Goal: Obtain resource: Download file/media

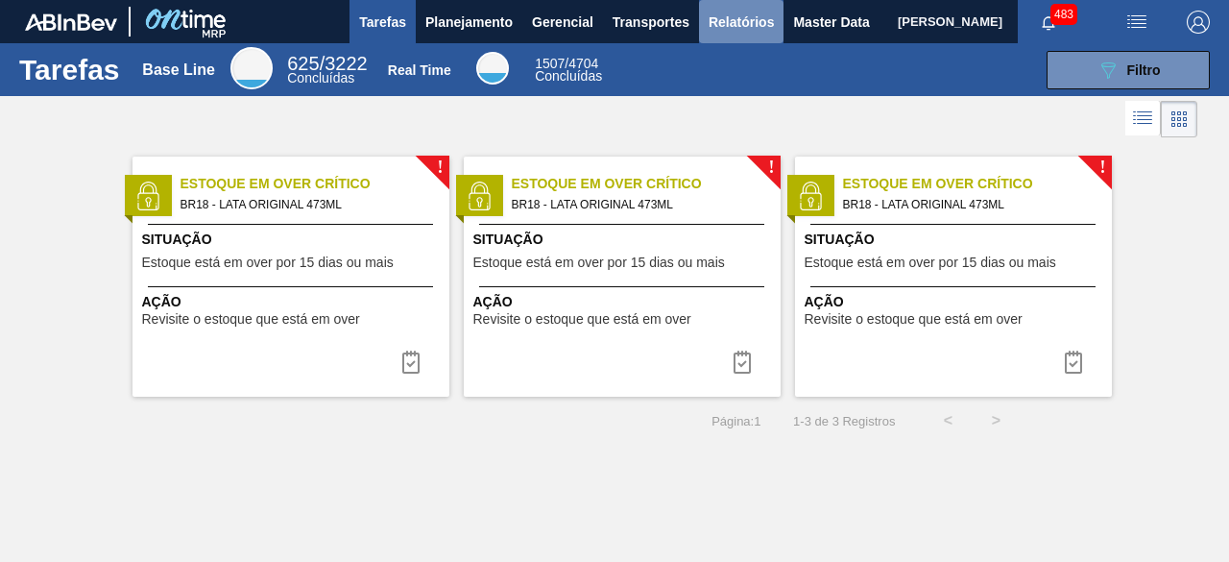
click at [747, 28] on span "Relatórios" at bounding box center [741, 22] width 65 height 23
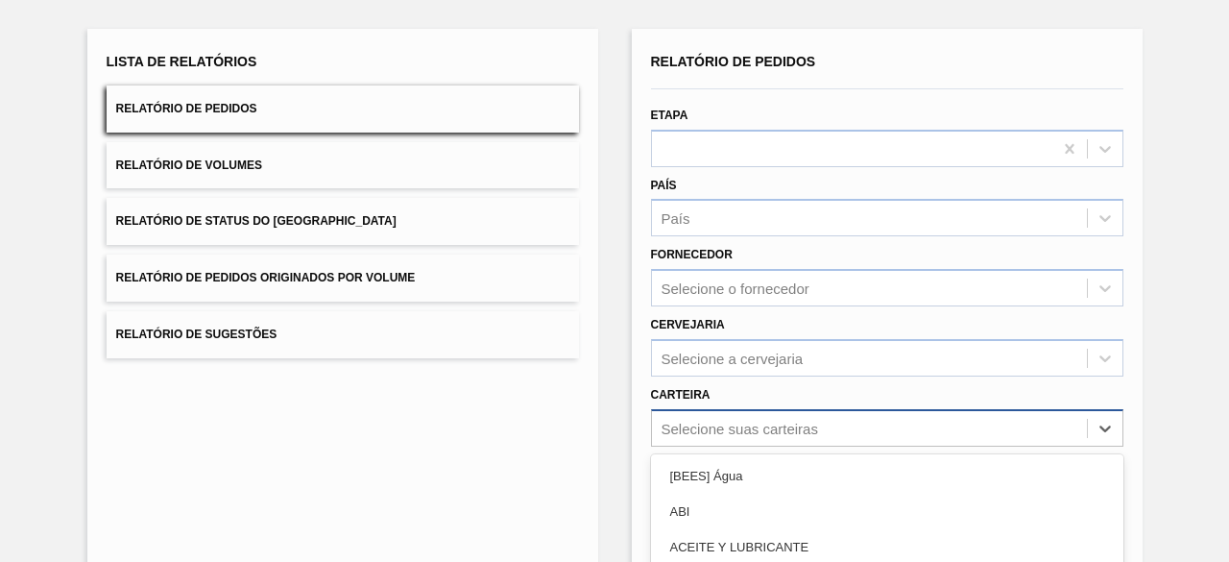
scroll to position [282, 0]
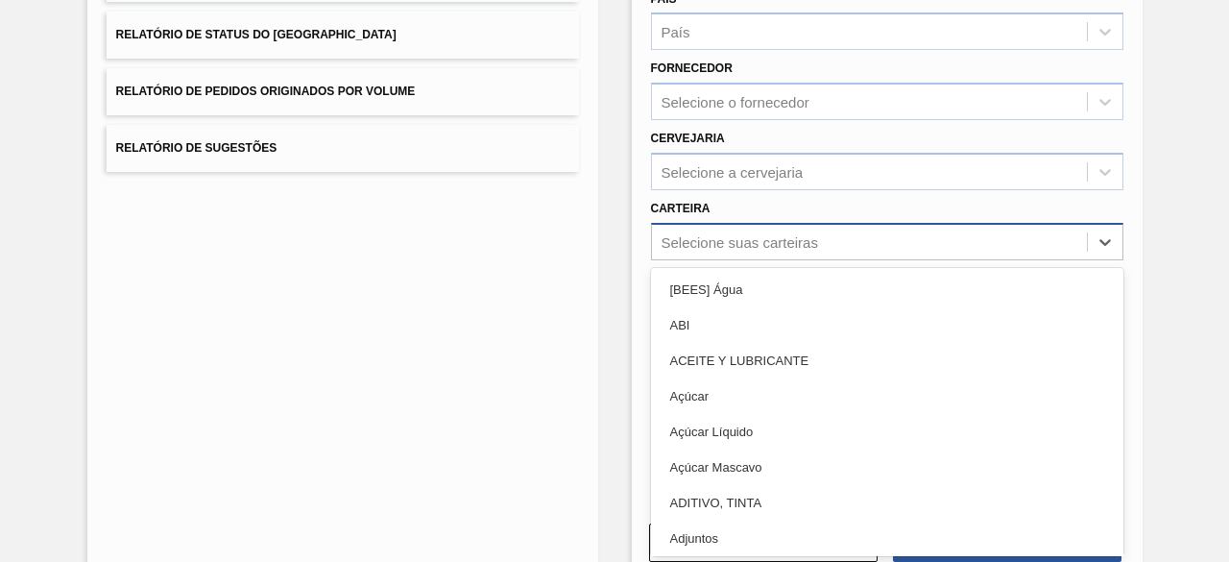
click at [858, 260] on div "option Açúcar Líquido focused, 5 of 101. 101 results available. Use Up and Down…" at bounding box center [887, 241] width 473 height 37
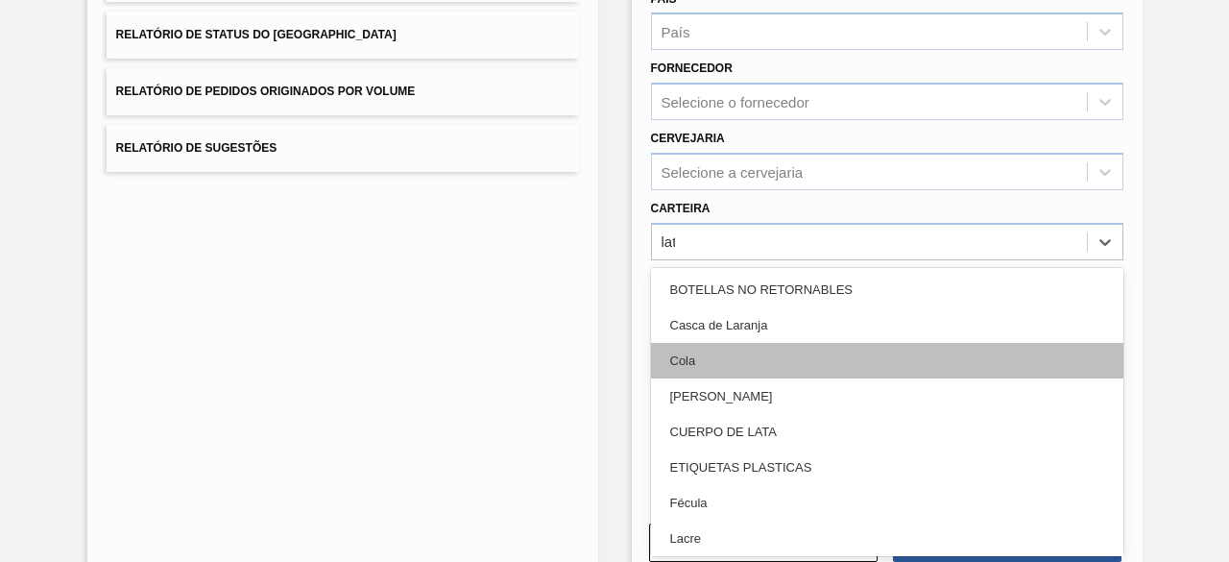
type input "lata"
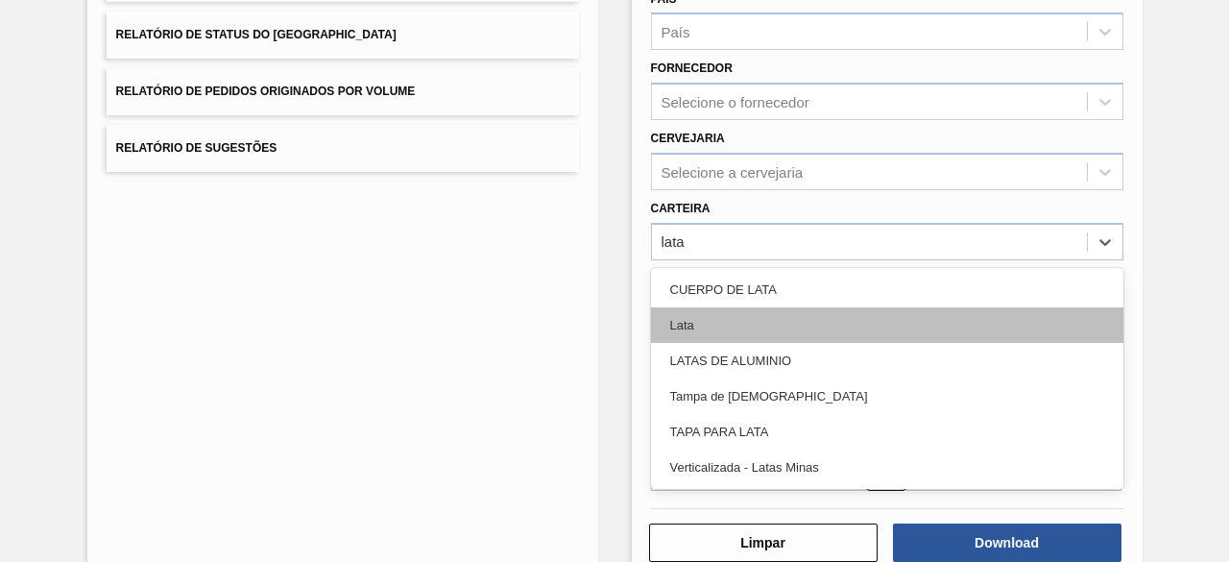
click at [818, 318] on div "Lata" at bounding box center [887, 325] width 473 height 36
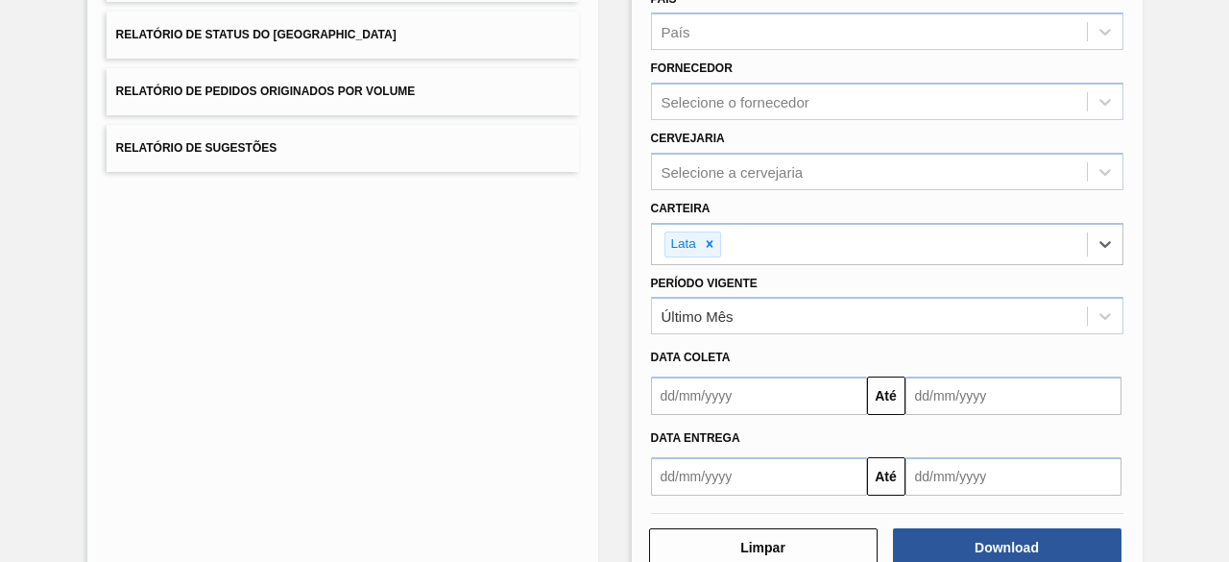
click at [819, 397] on input "text" at bounding box center [759, 395] width 216 height 38
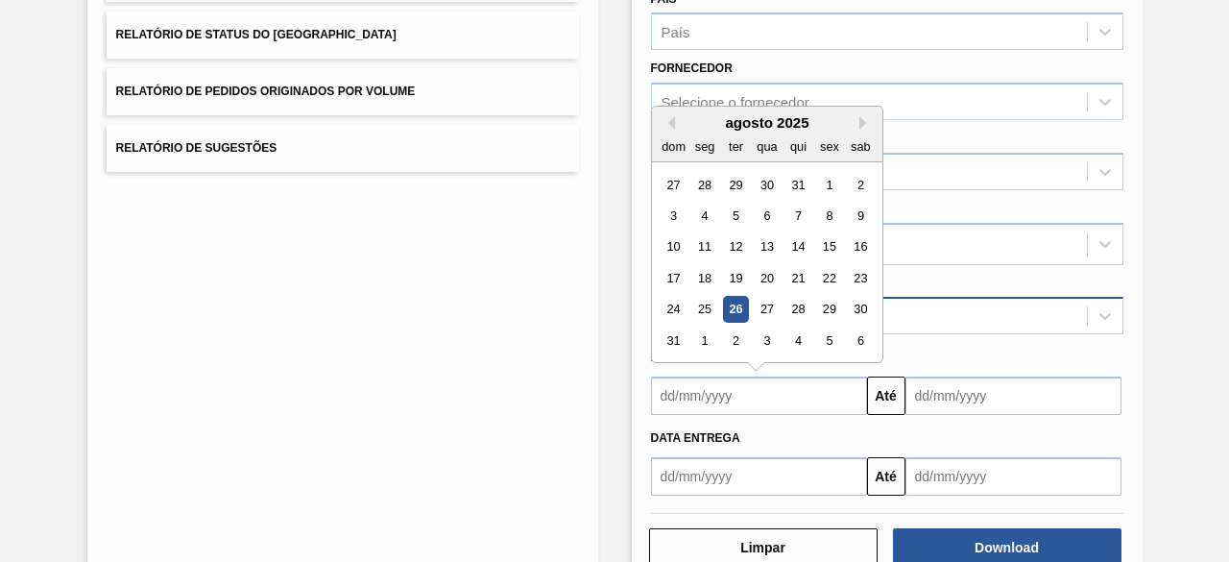
click at [765, 307] on div "27" at bounding box center [767, 310] width 26 height 26
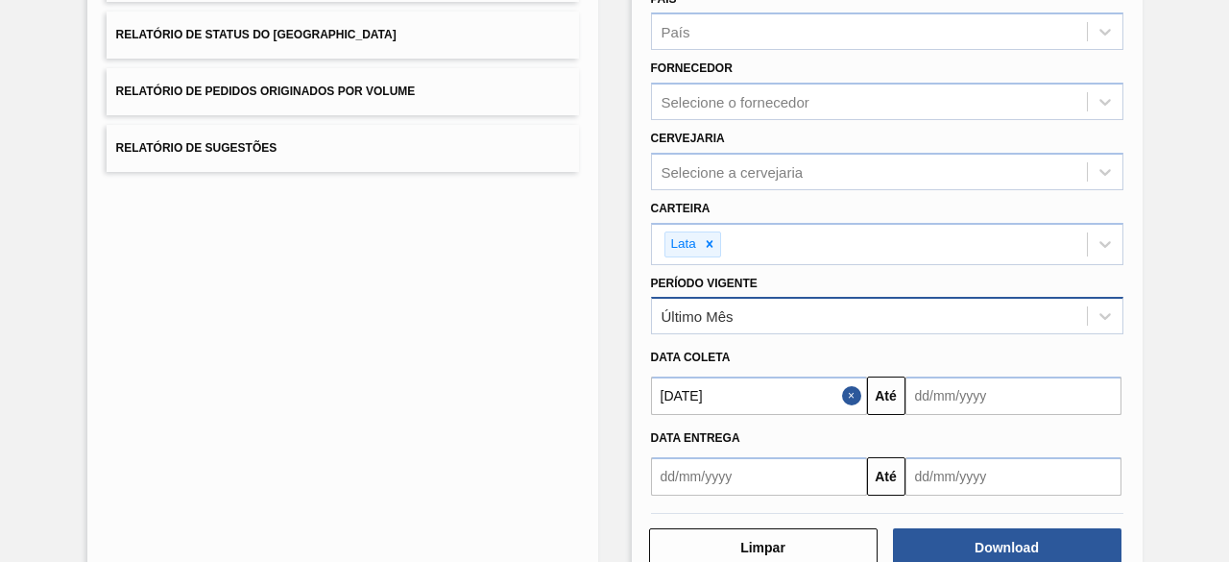
type input "[DATE]"
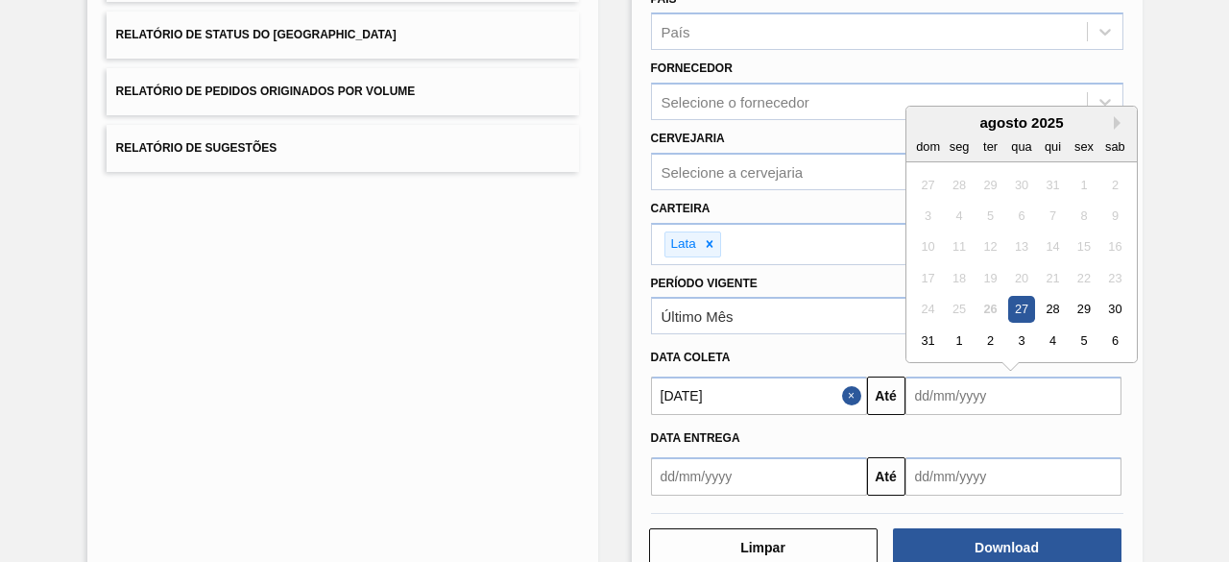
click at [946, 395] on input "text" at bounding box center [1014, 395] width 216 height 38
click at [1011, 308] on div "27" at bounding box center [1021, 310] width 26 height 26
type input "[DATE]"
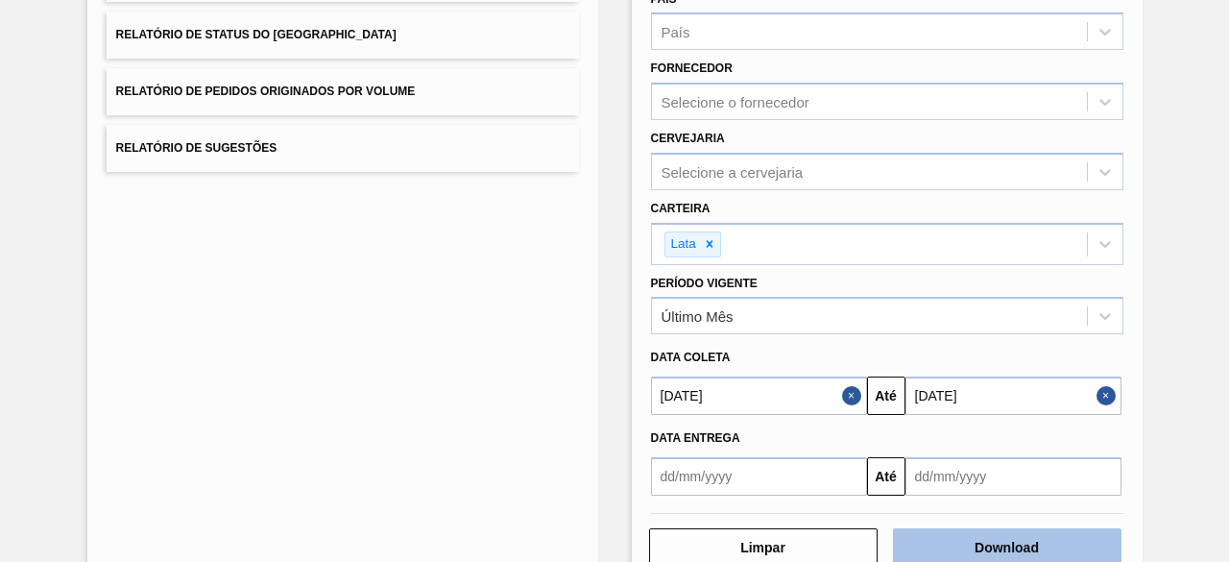
click at [1014, 550] on button "Download" at bounding box center [1007, 547] width 229 height 38
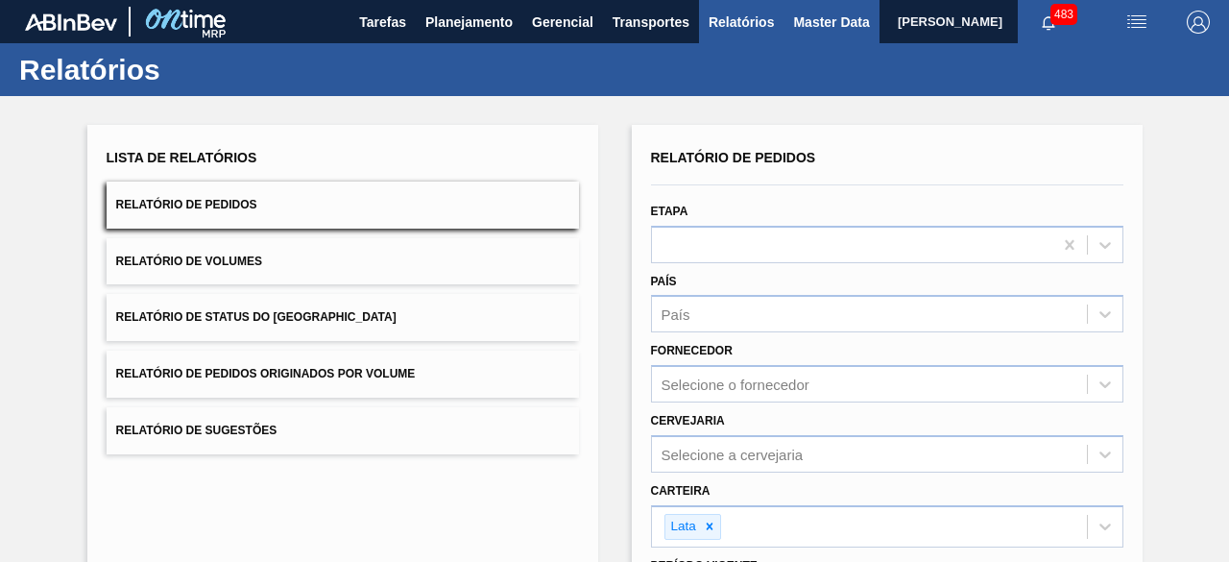
click at [799, 24] on span "Master Data" at bounding box center [831, 22] width 76 height 23
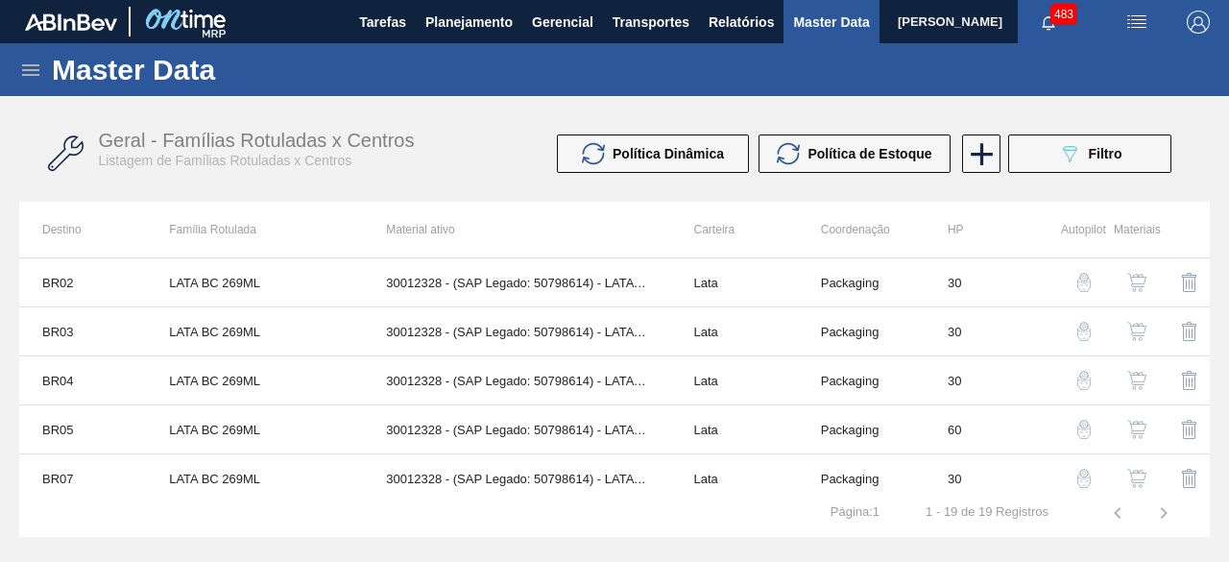
click at [27, 70] on icon at bounding box center [30, 70] width 17 height 12
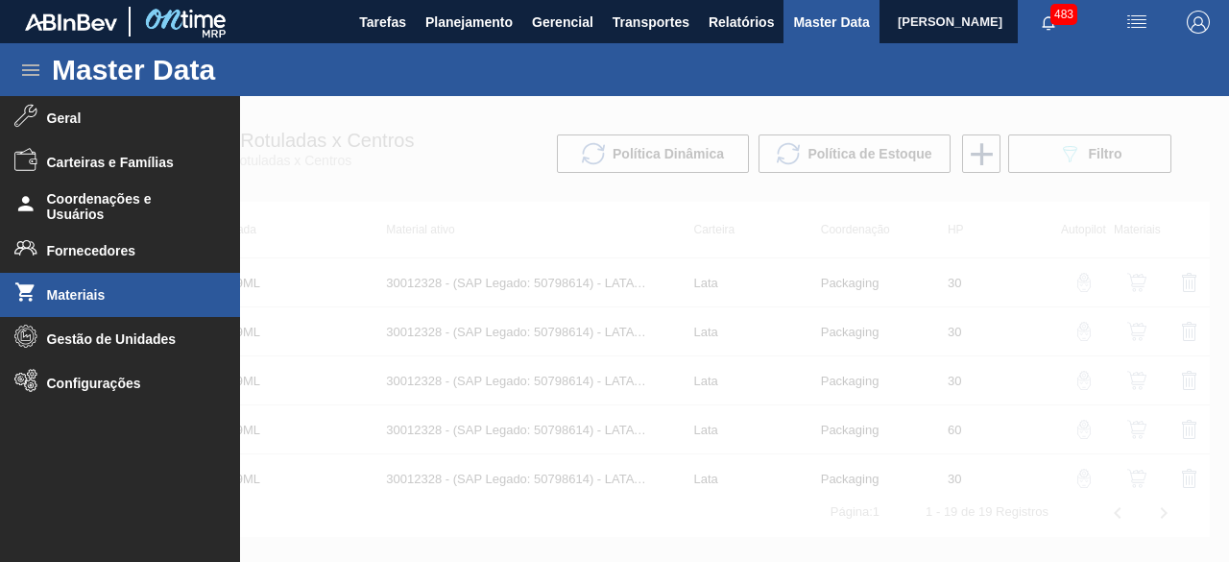
click at [120, 306] on li "Materiais" at bounding box center [120, 295] width 240 height 44
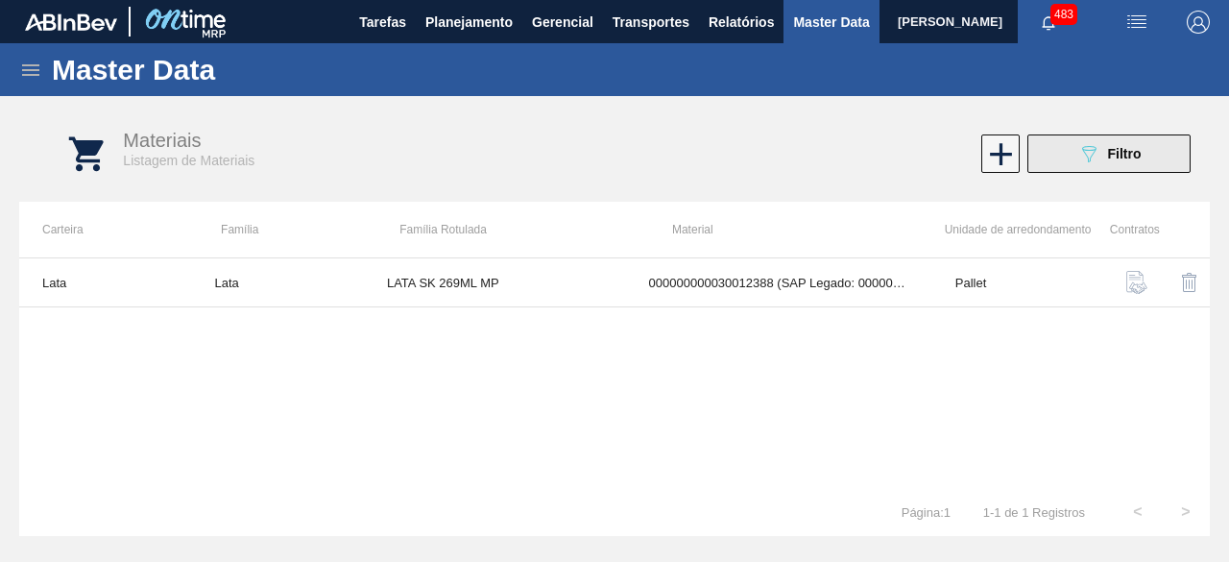
click at [1099, 157] on icon "089F7B8B-B2A5-4AFE-B5C0-19BA573D28AC" at bounding box center [1089, 153] width 23 height 23
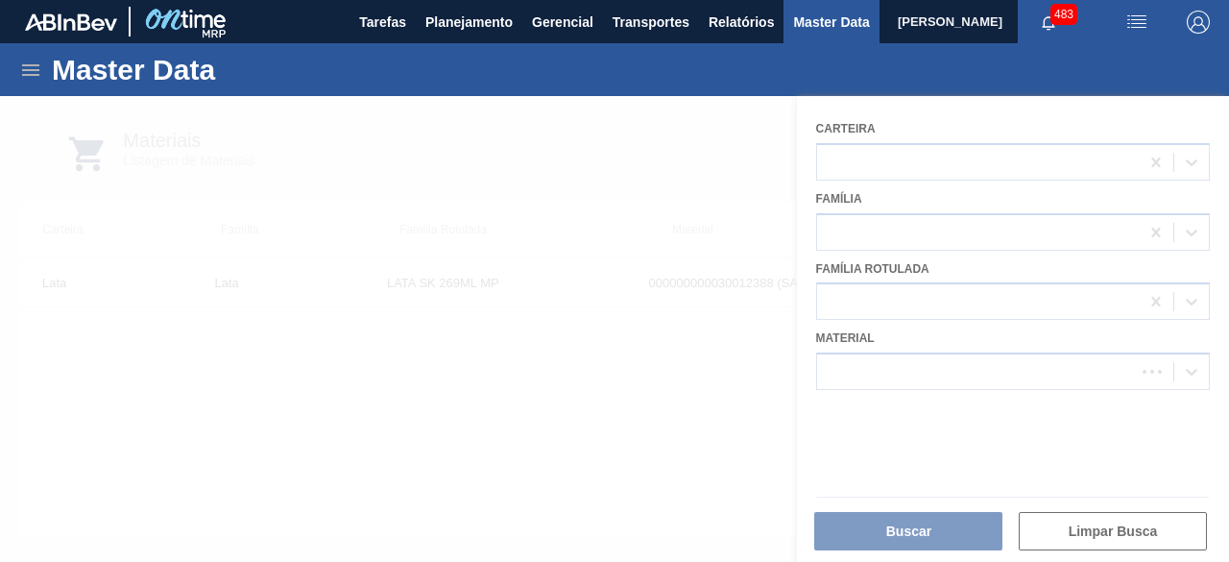
click at [998, 366] on div at bounding box center [614, 329] width 1229 height 466
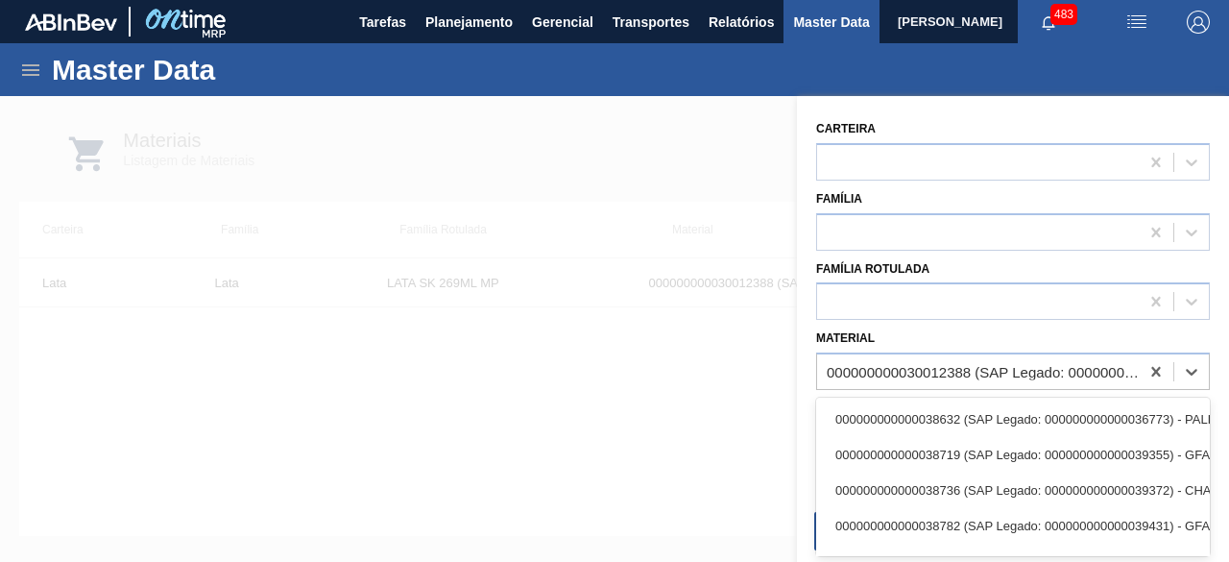
click at [998, 366] on div "000000000030012388 (SAP Legado: 000000000050798713) - LATA AL. 269ML SK MP 429" at bounding box center [984, 372] width 314 height 16
paste input "30012383"
type input "30012383"
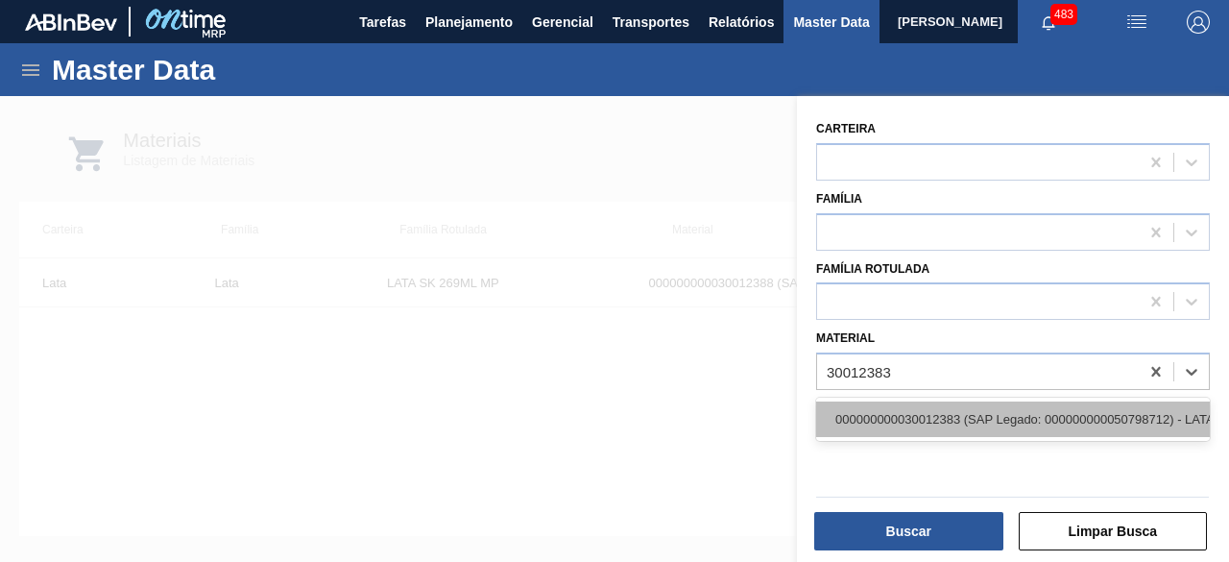
click at [955, 424] on div "000000000030012383 (SAP Legado: 000000000050798712) - LATA AL. 269ML SK 429" at bounding box center [1013, 419] width 394 height 36
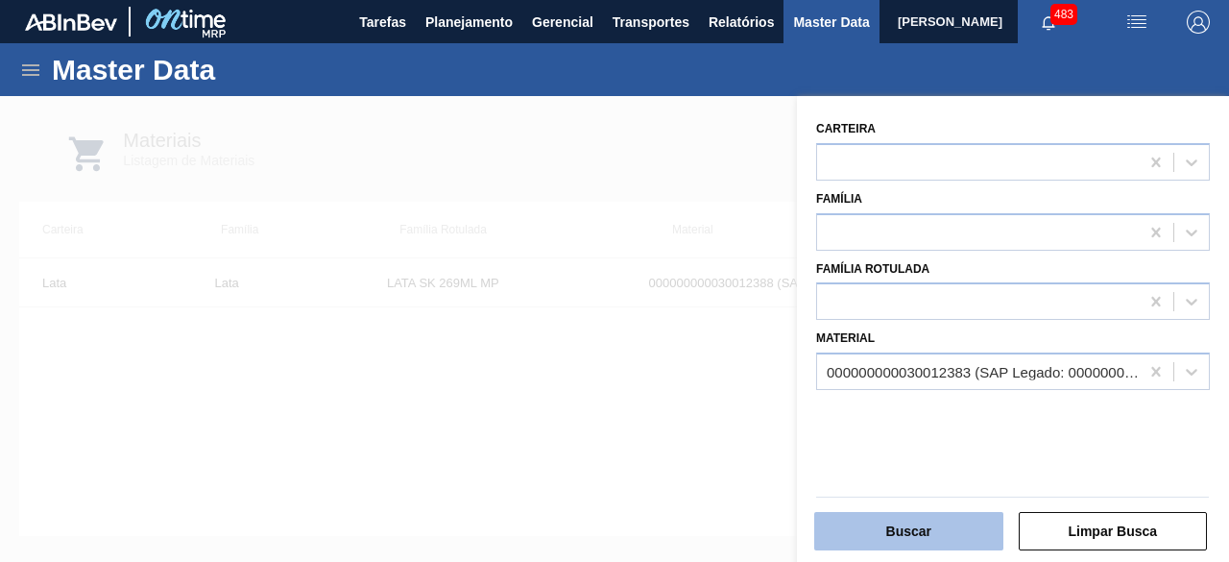
click at [939, 539] on button "Buscar" at bounding box center [908, 531] width 189 height 38
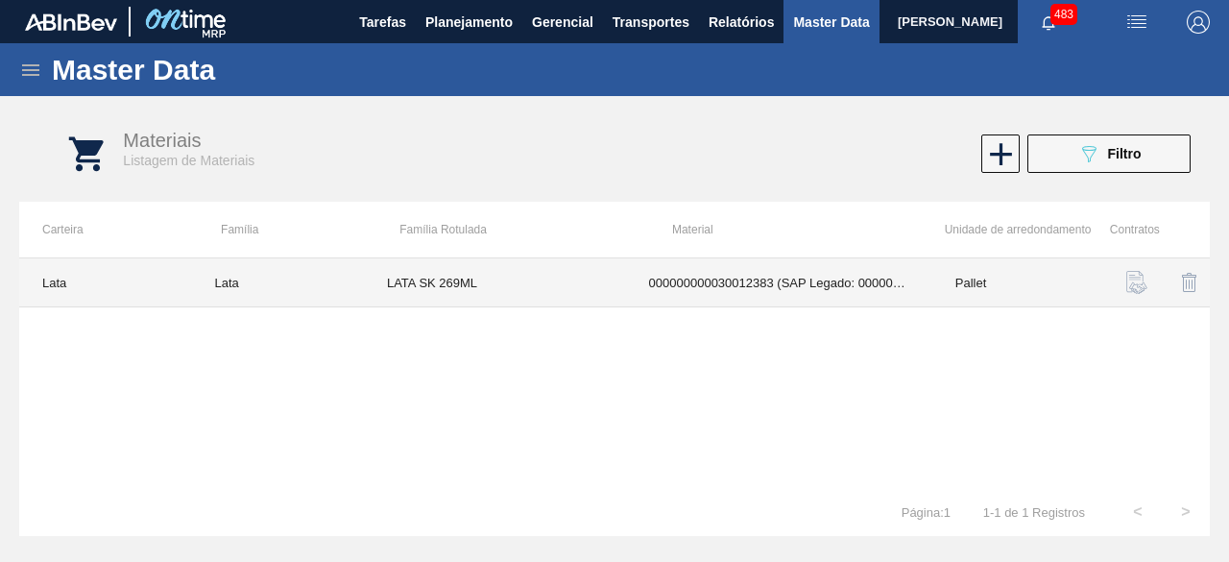
click at [544, 287] on td "LATA SK 269ML" at bounding box center [495, 282] width 262 height 49
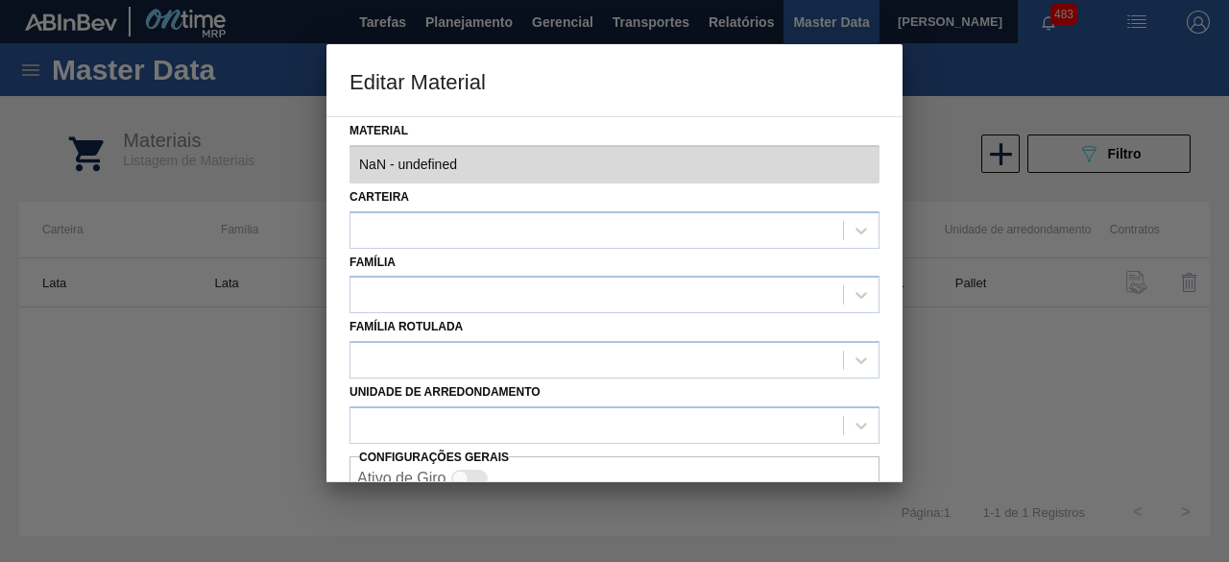
type input "30012383 - 000000000030012383 (SAP Legado: 000000000050798712) - LATA AL. 269ML…"
